Goal: Task Accomplishment & Management: Use online tool/utility

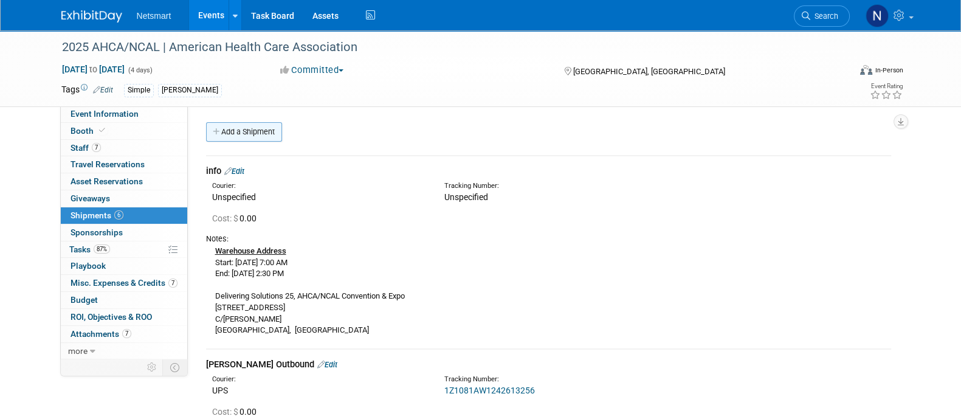
click at [256, 136] on link "Add a Shipment" at bounding box center [244, 131] width 76 height 19
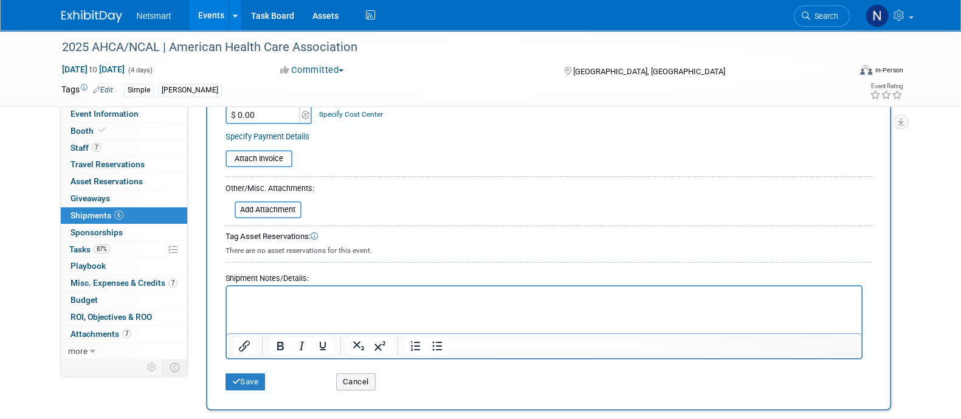
type input "[PERSON_NAME] Outbound"
click at [295, 299] on p "Rich Text Area. Press ALT-0 for help." at bounding box center [543, 297] width 621 height 12
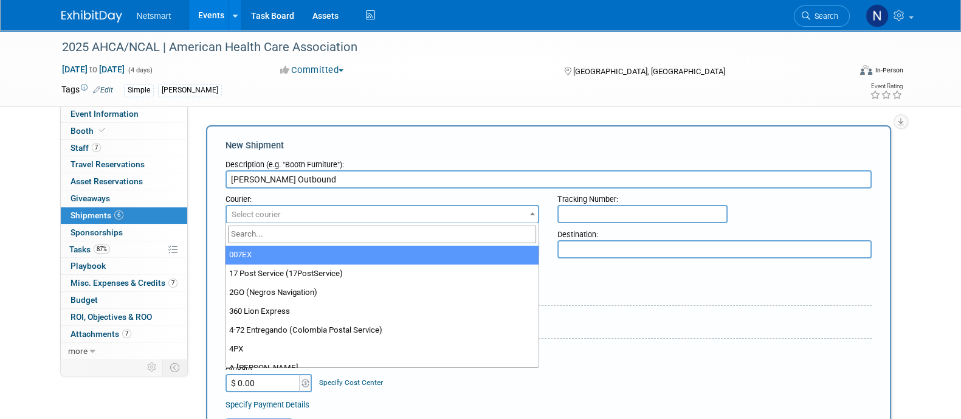
click at [421, 213] on span "Select courier" at bounding box center [383, 214] width 312 height 17
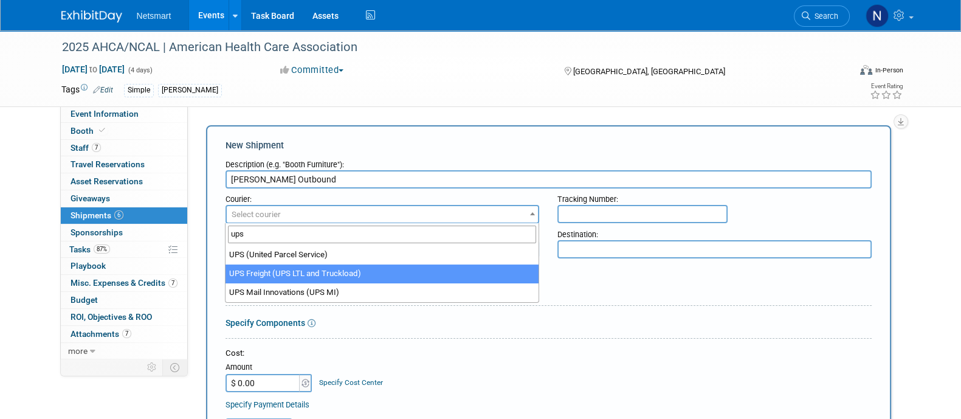
type input "ups"
select select "508"
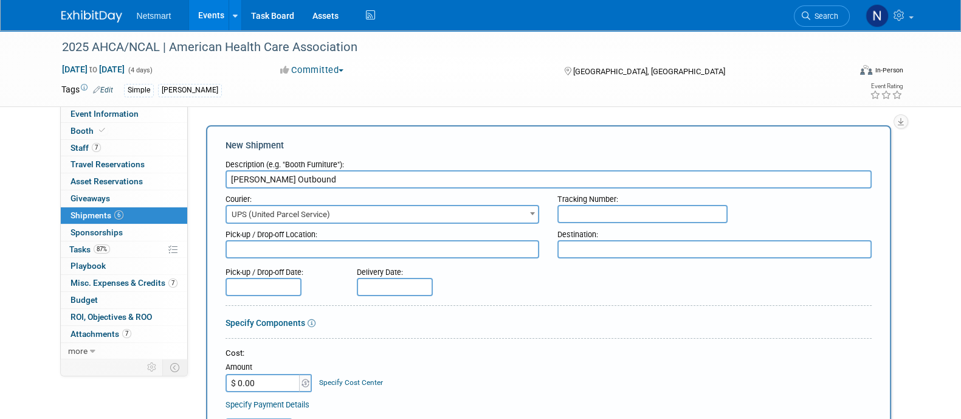
click at [571, 215] on input "text" at bounding box center [642, 214] width 170 height 18
paste input "1Z1081AW1240344069"
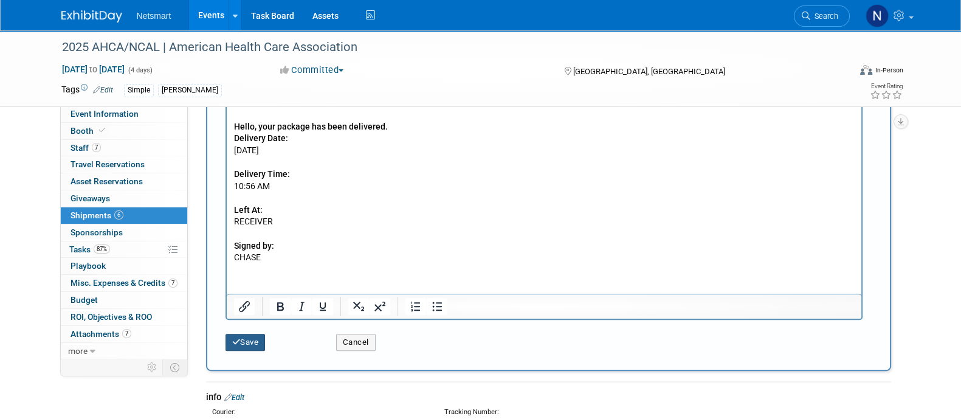
type input "1Z1081AW1240344069"
click at [257, 338] on button "Save" at bounding box center [246, 342] width 40 height 17
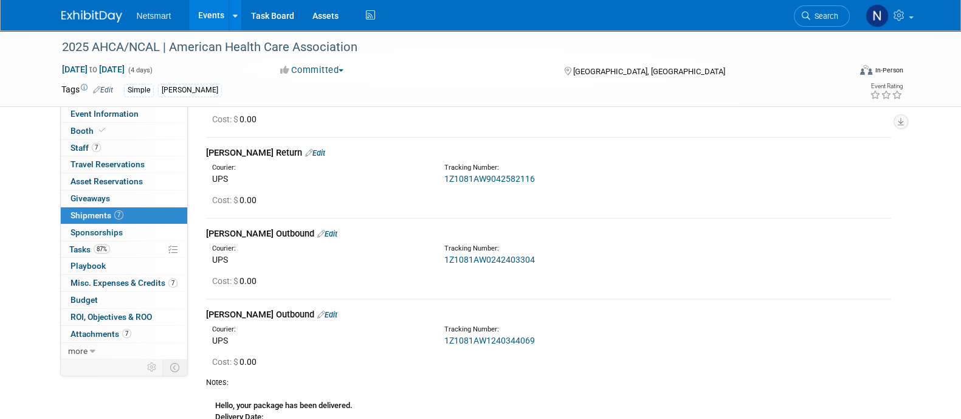
scroll to position [610, 0]
click at [317, 235] on link "Edit" at bounding box center [327, 235] width 20 height 9
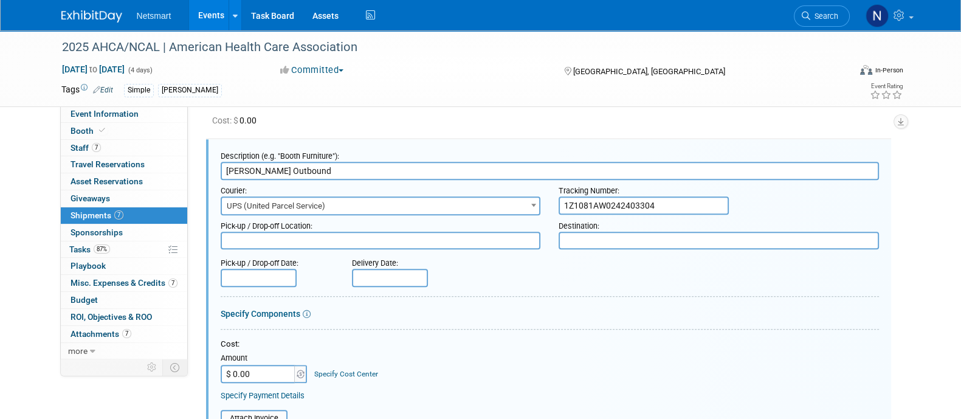
scroll to position [0, 0]
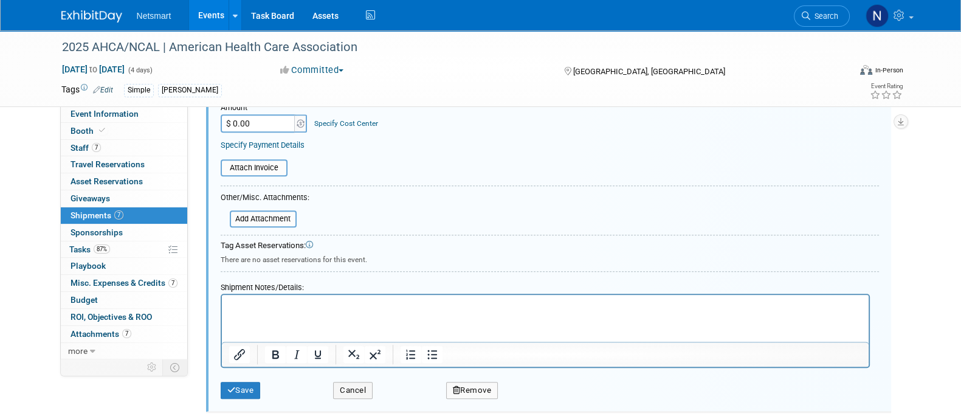
click at [314, 312] on html at bounding box center [544, 303] width 647 height 17
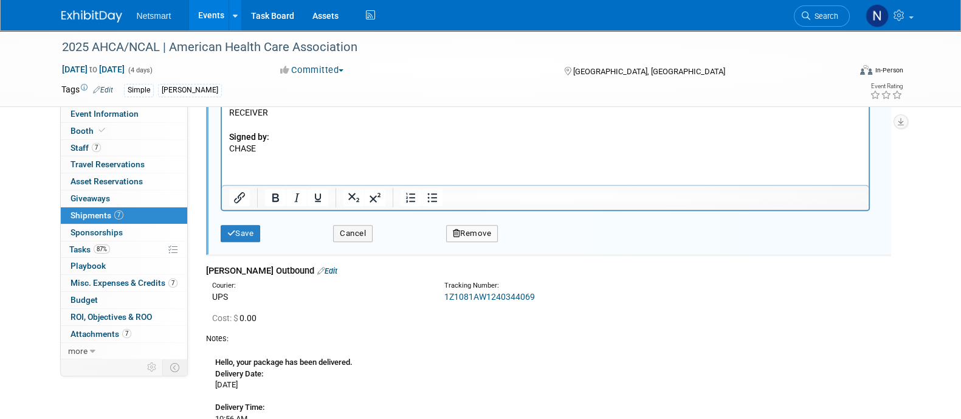
scroll to position [1242, 0]
click at [235, 219] on div "Save" at bounding box center [268, 228] width 113 height 25
click at [243, 233] on button "Save" at bounding box center [241, 232] width 40 height 17
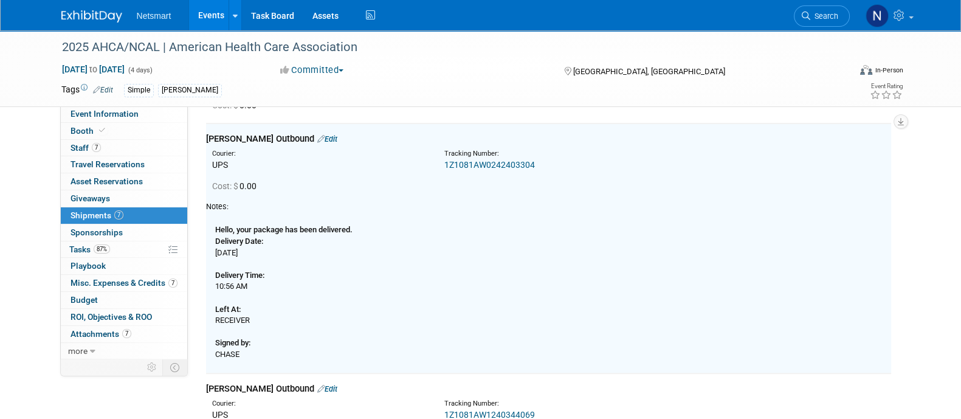
scroll to position [691, 0]
